Goal: Entertainment & Leisure: Consume media (video, audio)

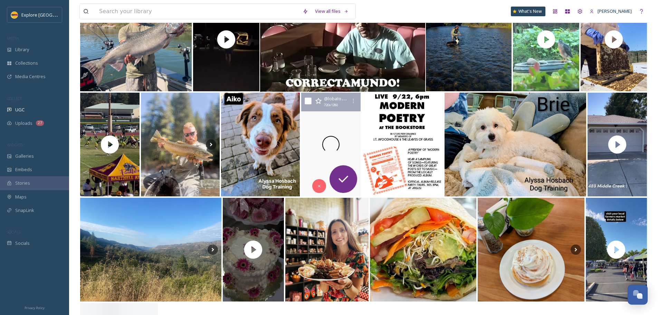
scroll to position [138, 0]
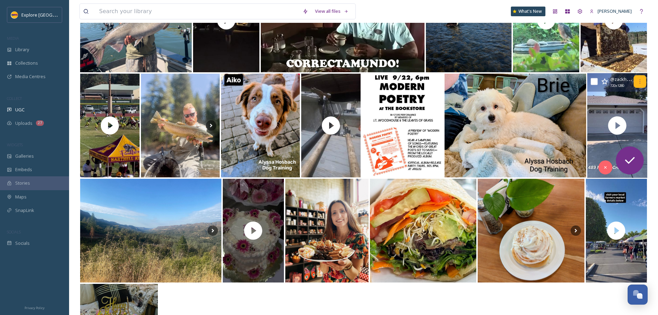
click at [644, 83] on div at bounding box center [640, 81] width 12 height 12
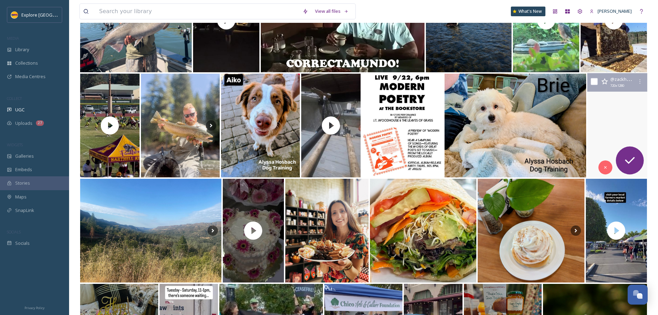
click at [635, 105] on video "More open house shenanigans. If you want to come visit, we’re here until 4pm. R…" at bounding box center [617, 125] width 63 height 105
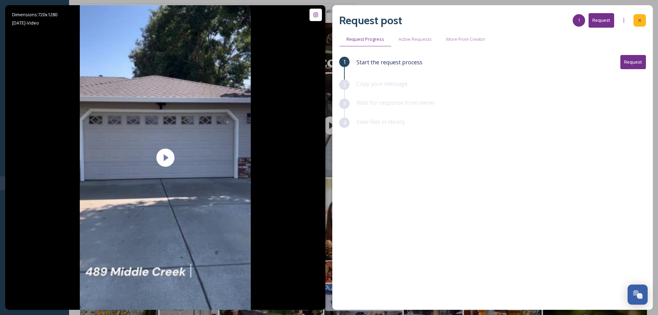
click at [640, 17] on div at bounding box center [640, 20] width 12 height 12
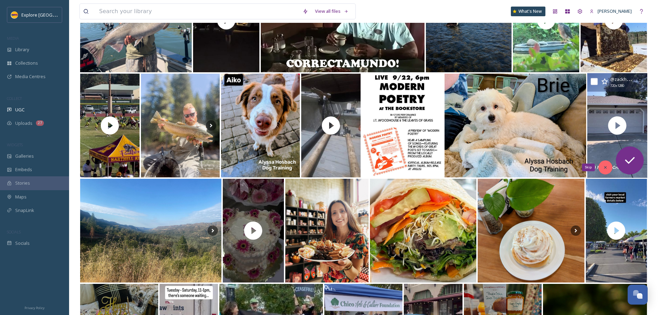
click at [609, 165] on div "Skip" at bounding box center [606, 167] width 14 height 14
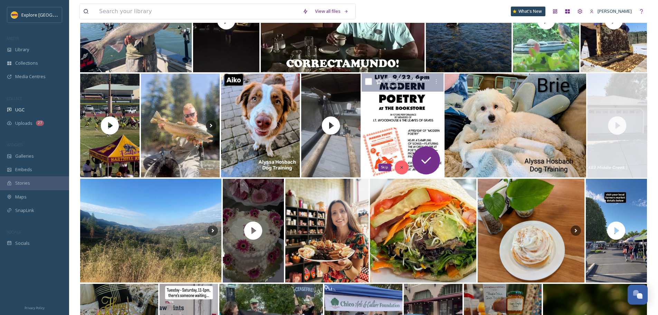
click at [401, 166] on icon at bounding box center [402, 167] width 2 height 2
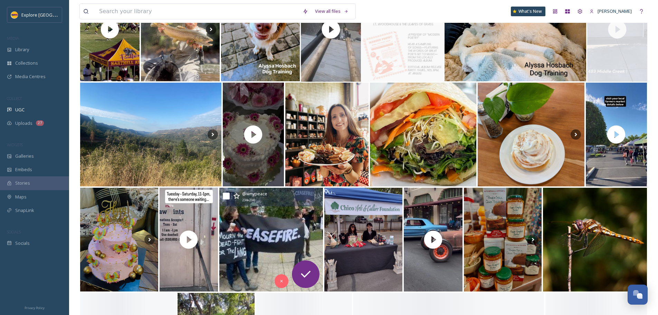
scroll to position [346, 0]
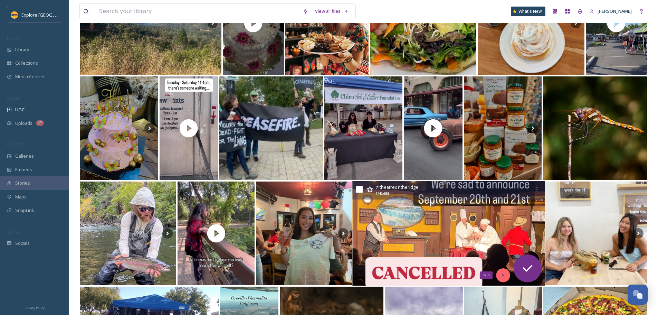
click at [501, 271] on div "Skip" at bounding box center [504, 275] width 14 height 14
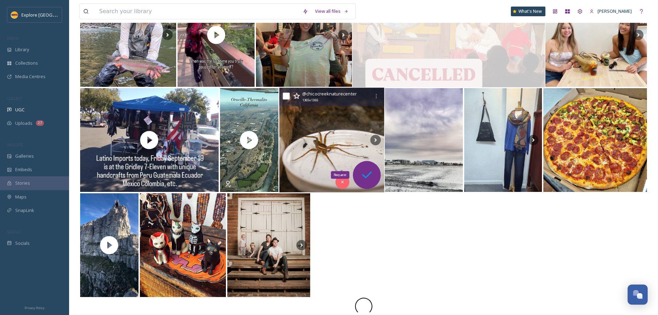
scroll to position [60, 0]
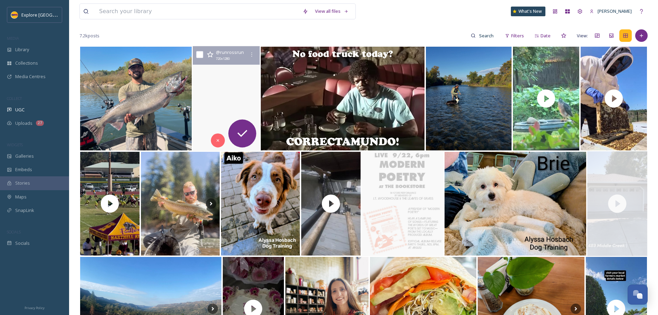
click at [243, 84] on video "Episode 417 - September 21st, 2025, 6:00 AM - Clockin’ in early from the Chico …" at bounding box center [226, 98] width 67 height 105
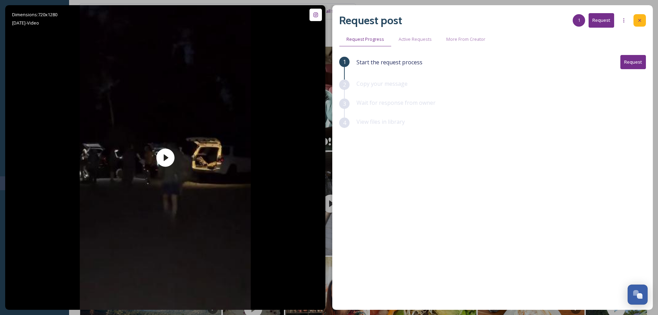
click at [641, 20] on icon at bounding box center [640, 21] width 6 height 6
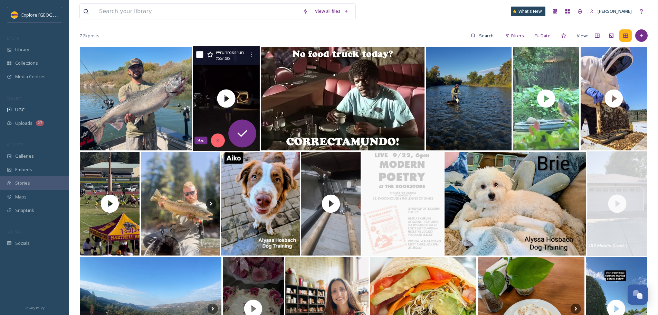
click at [216, 140] on icon at bounding box center [217, 140] width 5 height 5
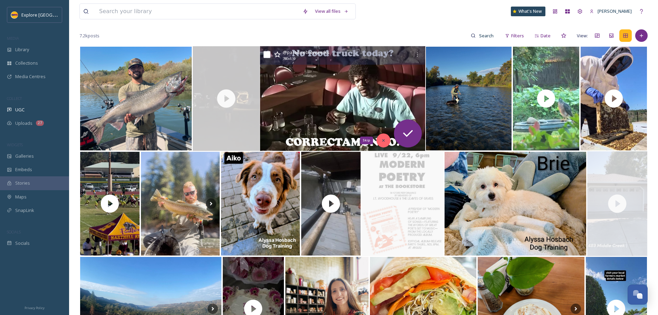
click at [382, 140] on icon at bounding box center [383, 140] width 5 height 5
